Goal: Task Accomplishment & Management: Use online tool/utility

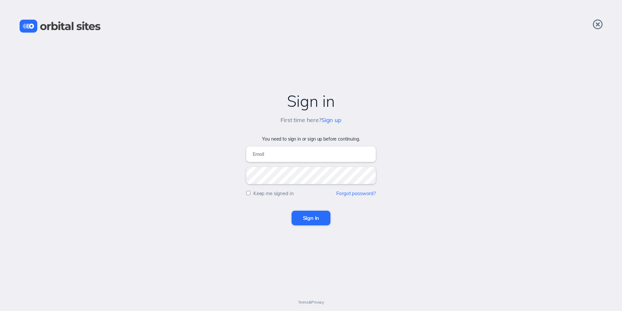
type input "[PERSON_NAME][EMAIL_ADDRESS][DOMAIN_NAME]"
click at [309, 223] on input "Sign in" at bounding box center [311, 217] width 39 height 14
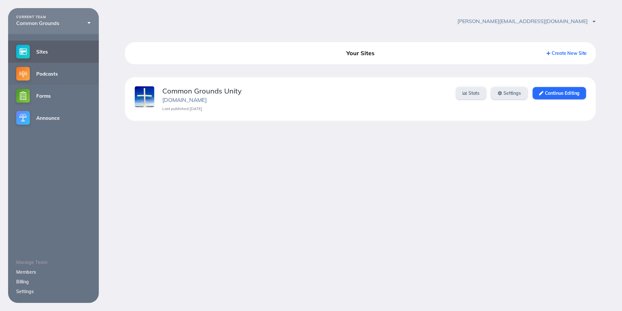
click at [53, 70] on link "Podcasts" at bounding box center [53, 74] width 91 height 22
